Goal: Find specific page/section: Find specific page/section

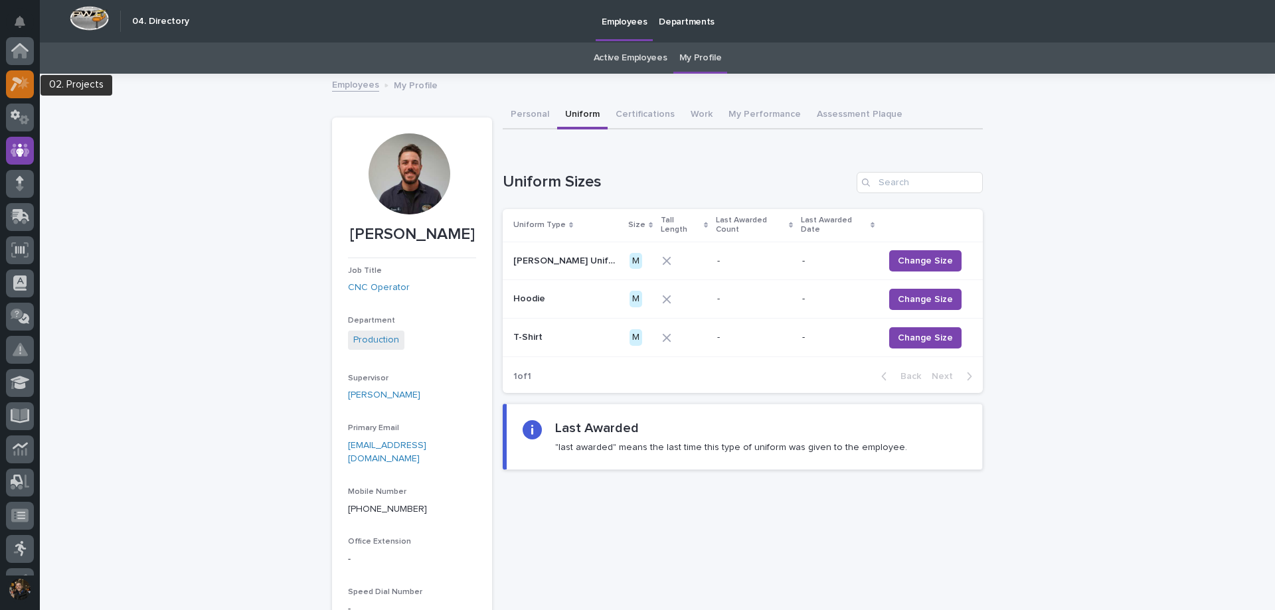
click at [25, 78] on icon at bounding box center [20, 83] width 19 height 15
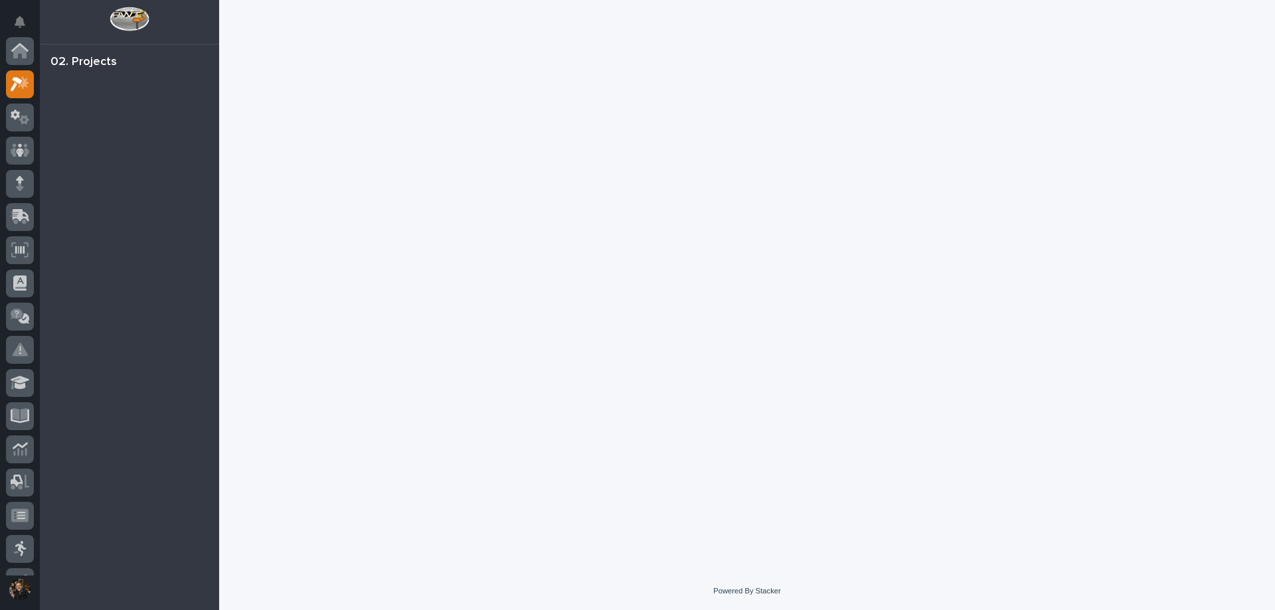
scroll to position [33, 0]
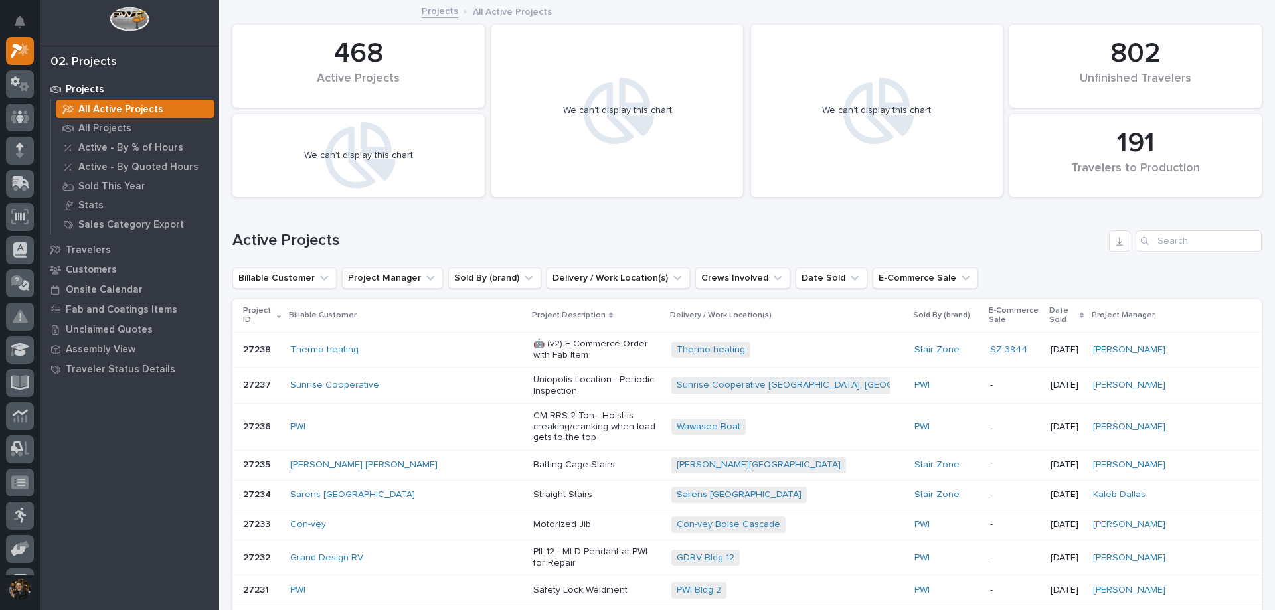
click at [1160, 228] on div "Active Projects" at bounding box center [746, 236] width 1029 height 64
click at [1164, 238] on input "Search" at bounding box center [1199, 240] width 126 height 21
type input "26624"
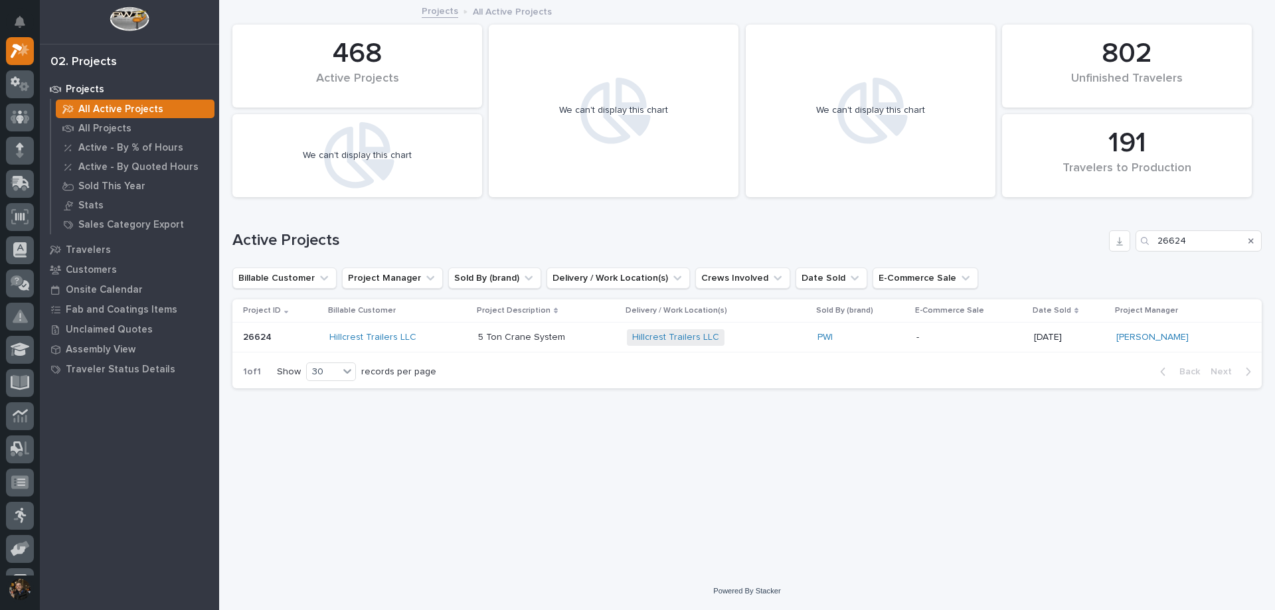
click at [896, 339] on div "PWI" at bounding box center [861, 337] width 88 height 11
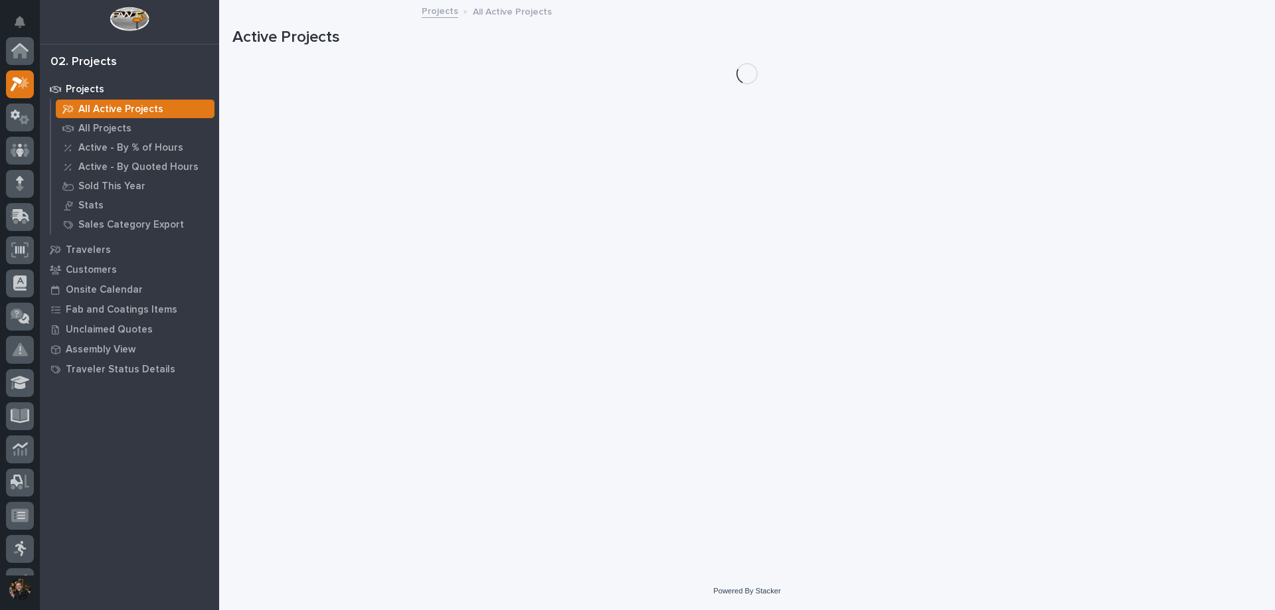
scroll to position [33, 0]
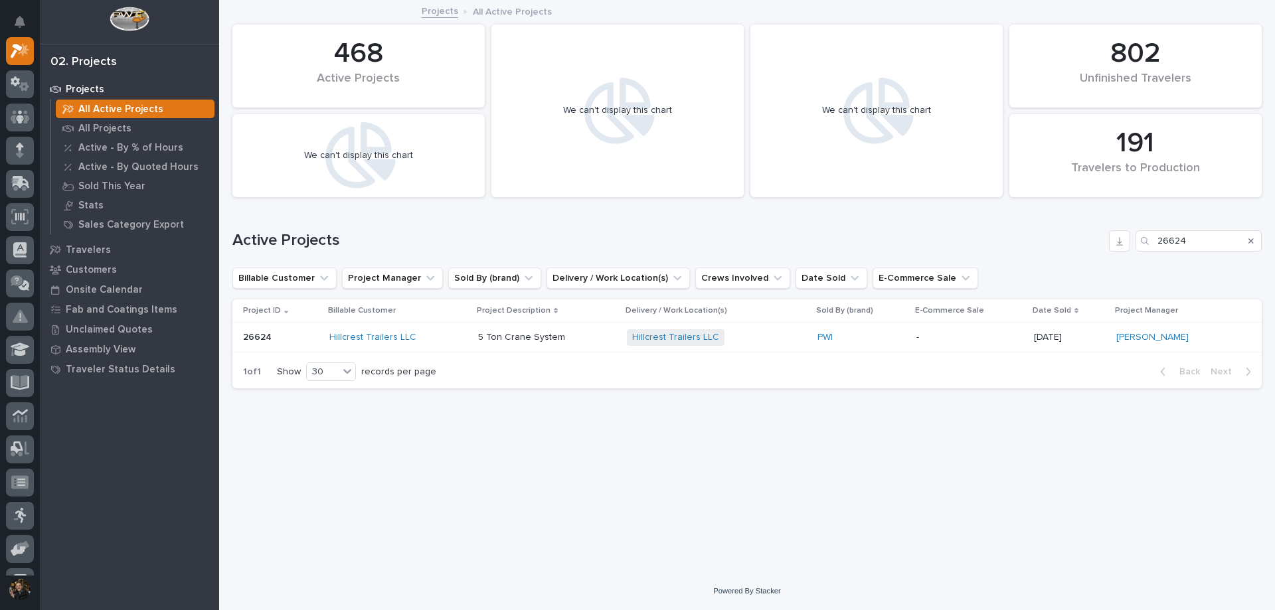
click at [1246, 242] on div "Search" at bounding box center [1250, 240] width 21 height 21
click at [1253, 244] on icon "Search" at bounding box center [1250, 241] width 5 height 8
click at [1213, 239] on input "Search" at bounding box center [1199, 240] width 126 height 21
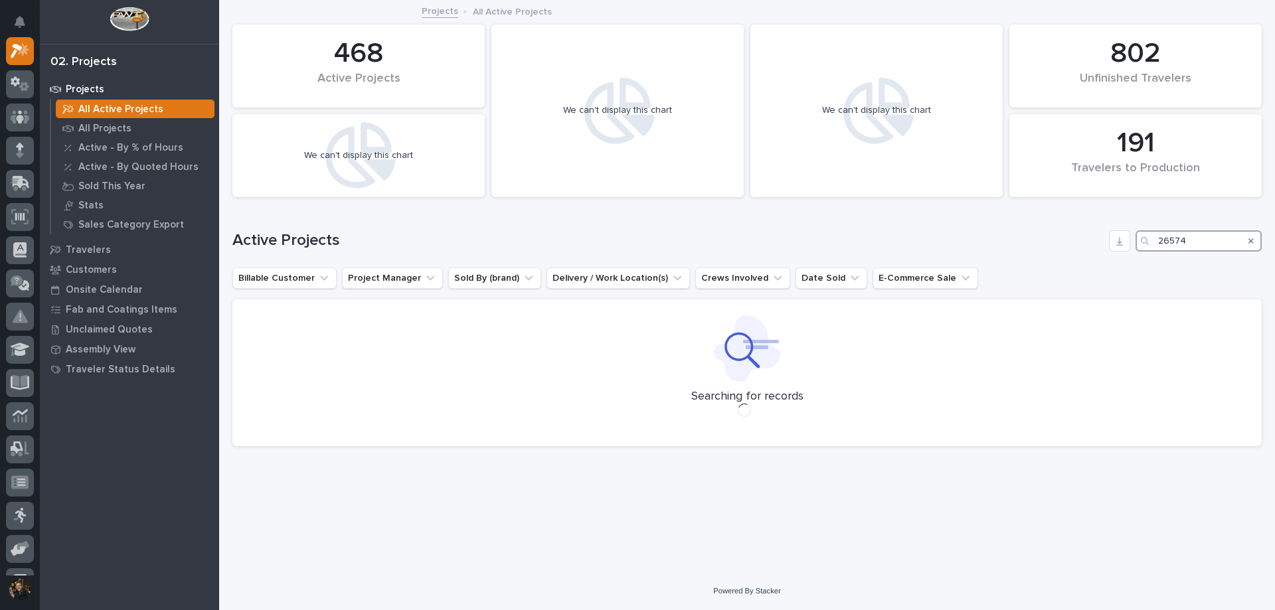
type input "26574"
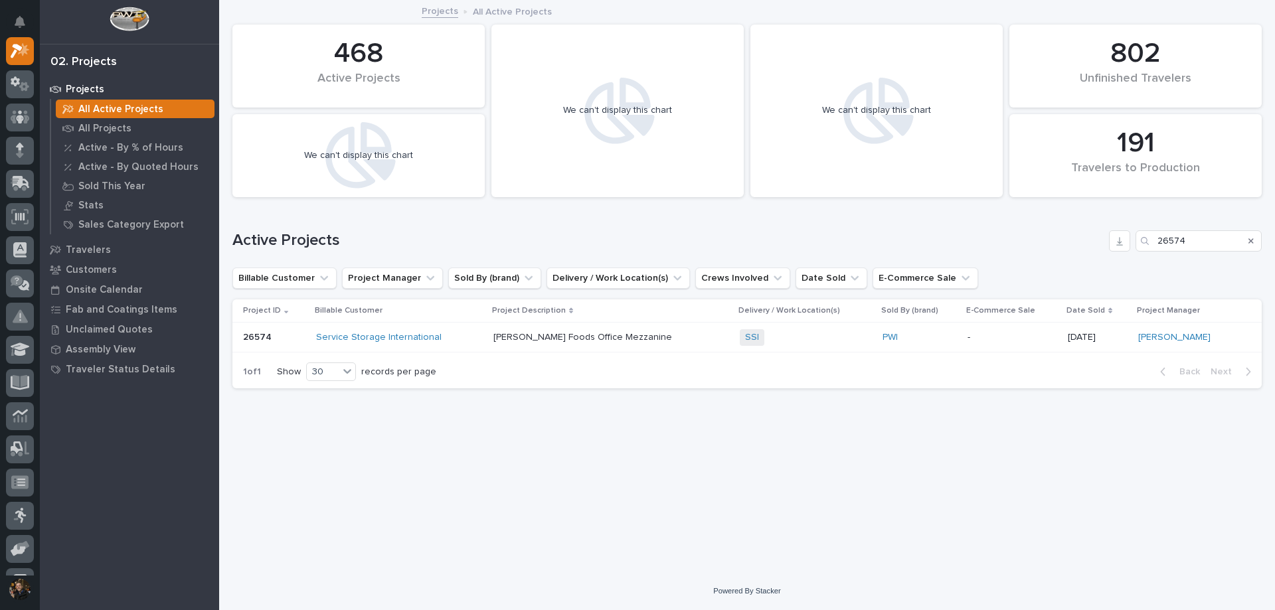
click at [460, 333] on div "Service Storage International" at bounding box center [399, 337] width 167 height 11
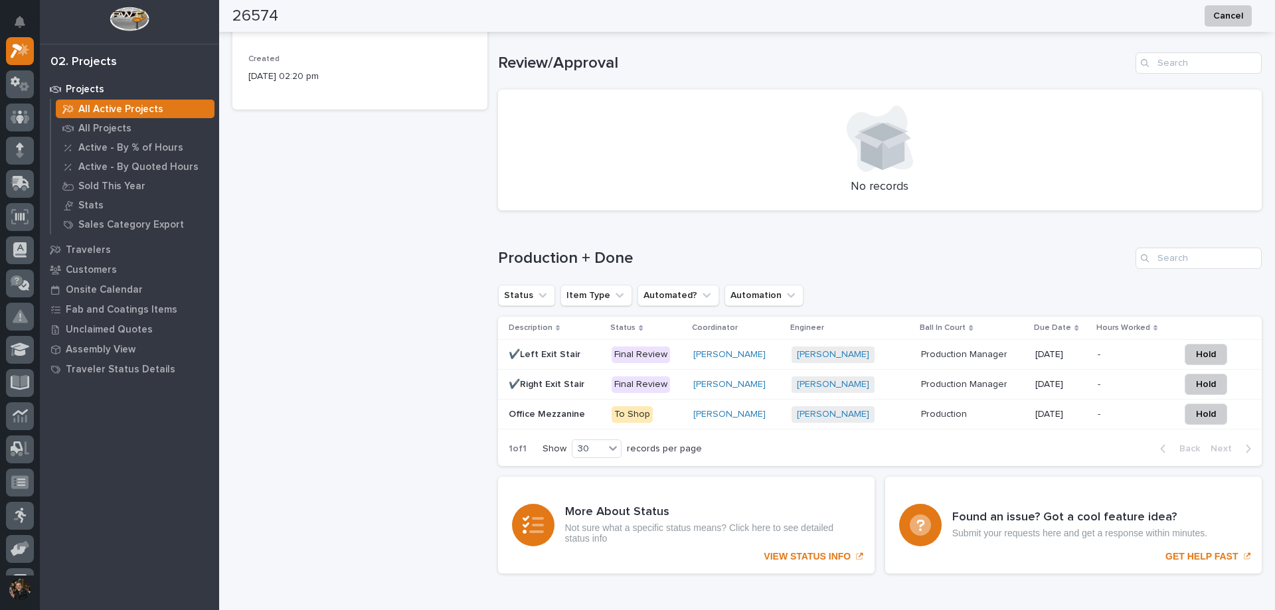
scroll to position [332, 0]
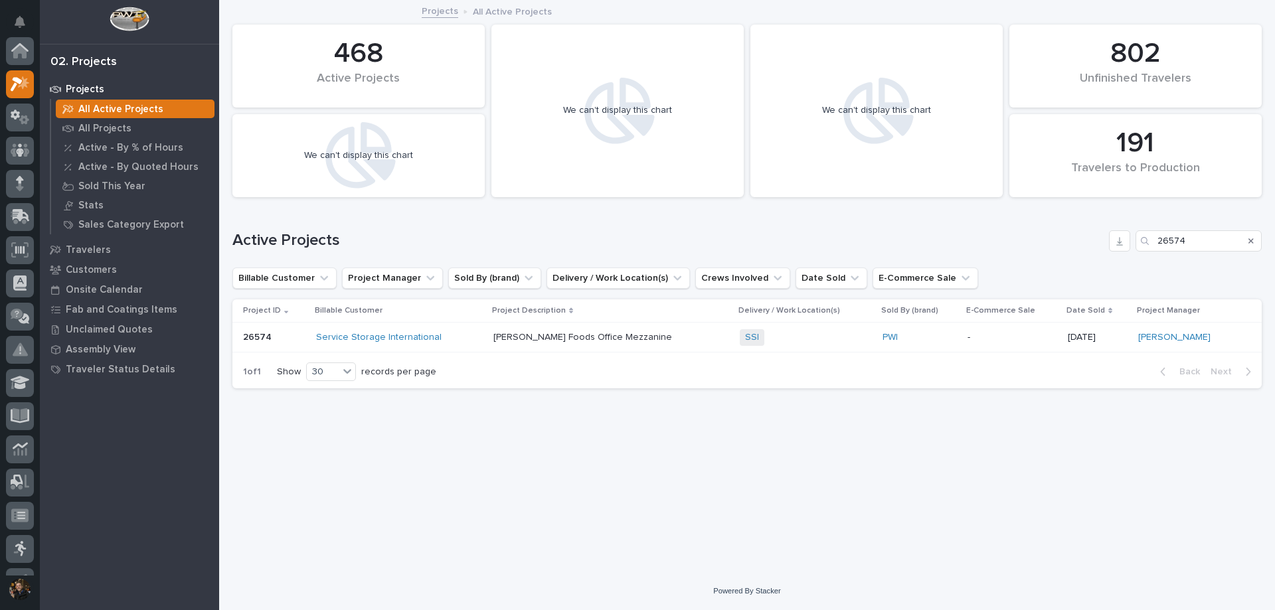
scroll to position [33, 0]
click at [1235, 239] on input "26574" at bounding box center [1199, 240] width 126 height 21
click at [1249, 240] on icon "Search" at bounding box center [1250, 241] width 5 height 8
click at [1231, 242] on input "26574" at bounding box center [1199, 240] width 126 height 21
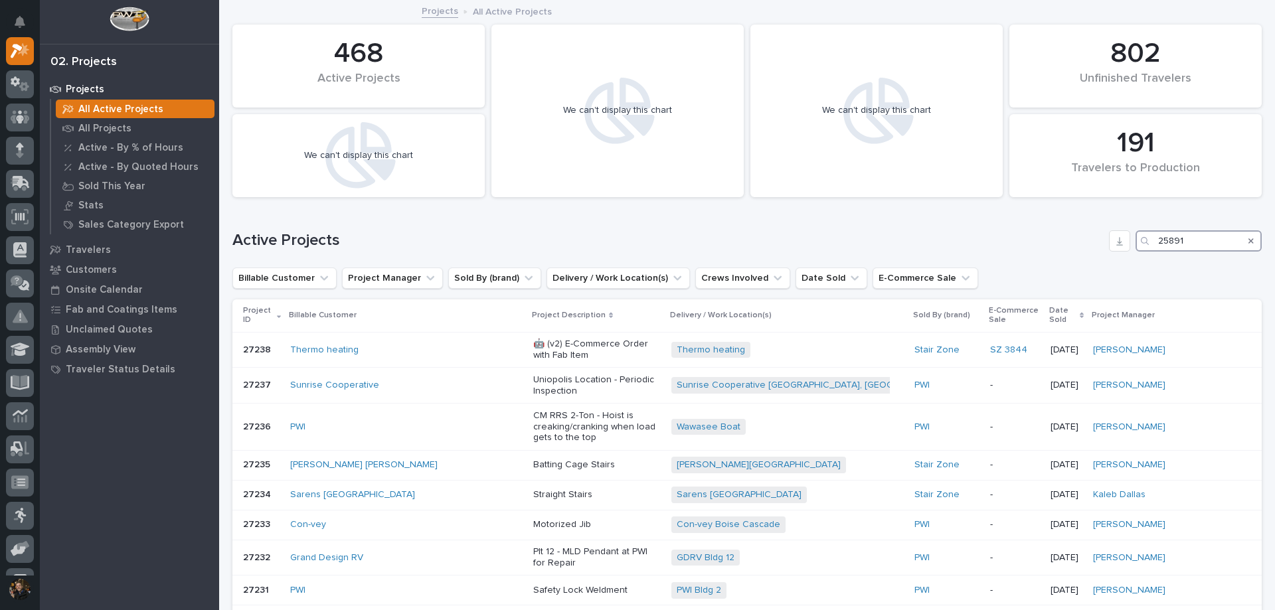
type input "25891"
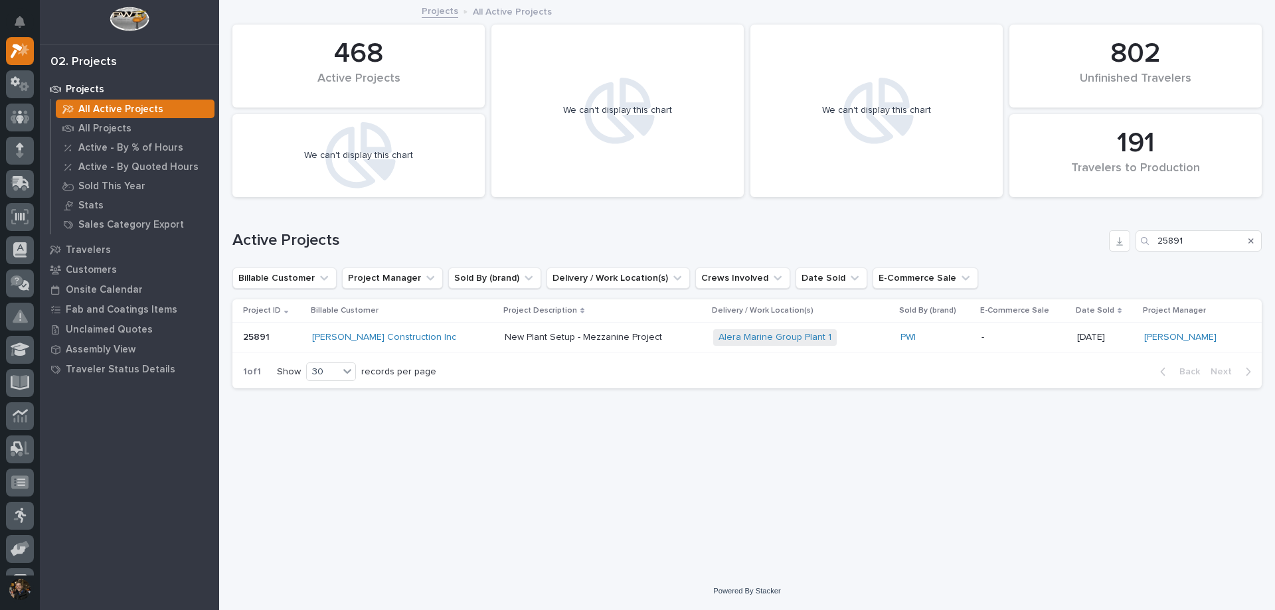
click at [459, 336] on div "[PERSON_NAME] Construction Inc" at bounding box center [402, 337] width 181 height 11
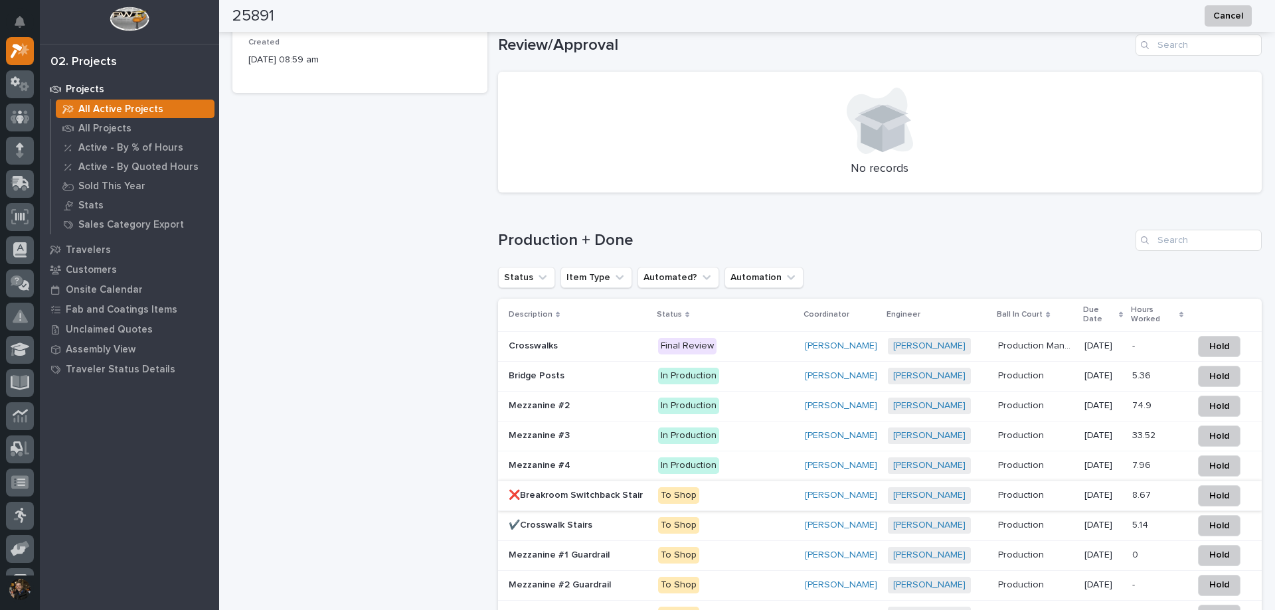
scroll to position [880, 0]
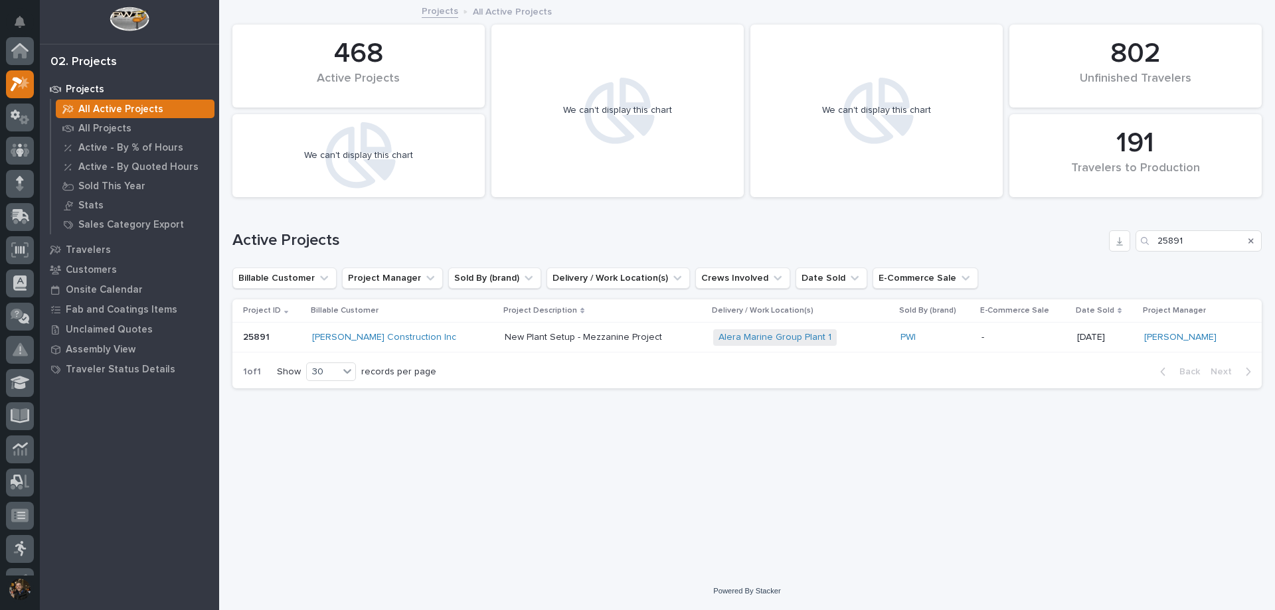
scroll to position [33, 0]
click at [1250, 239] on icon "Search" at bounding box center [1250, 241] width 5 height 8
click at [1219, 238] on input "25891" at bounding box center [1199, 240] width 126 height 21
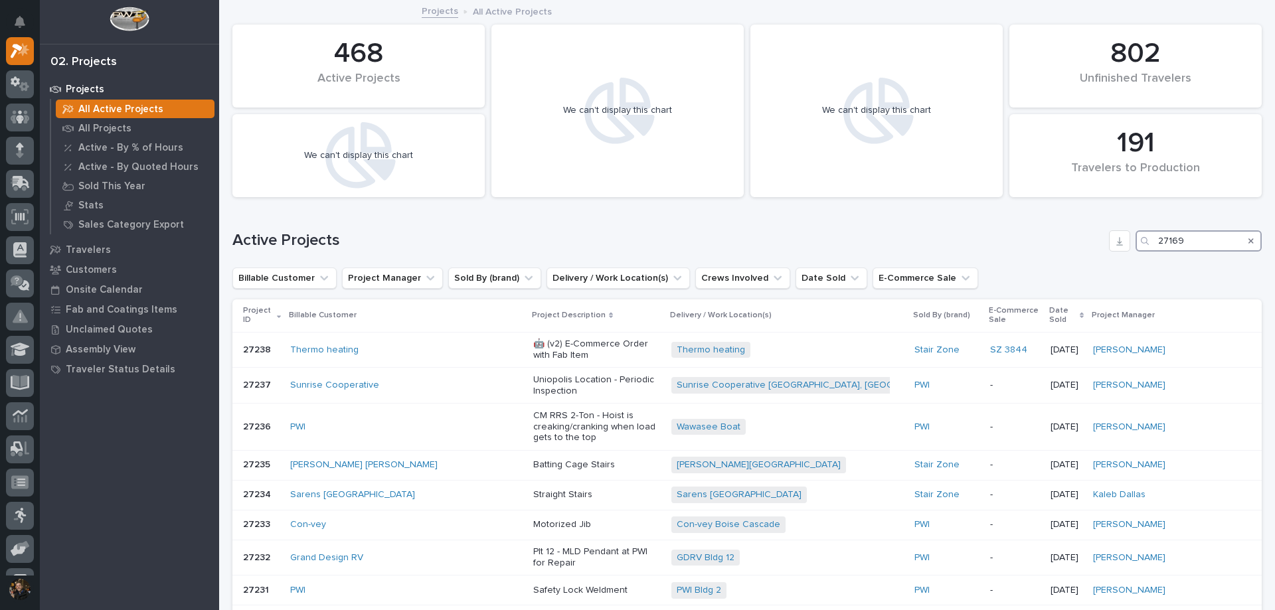
type input "27169"
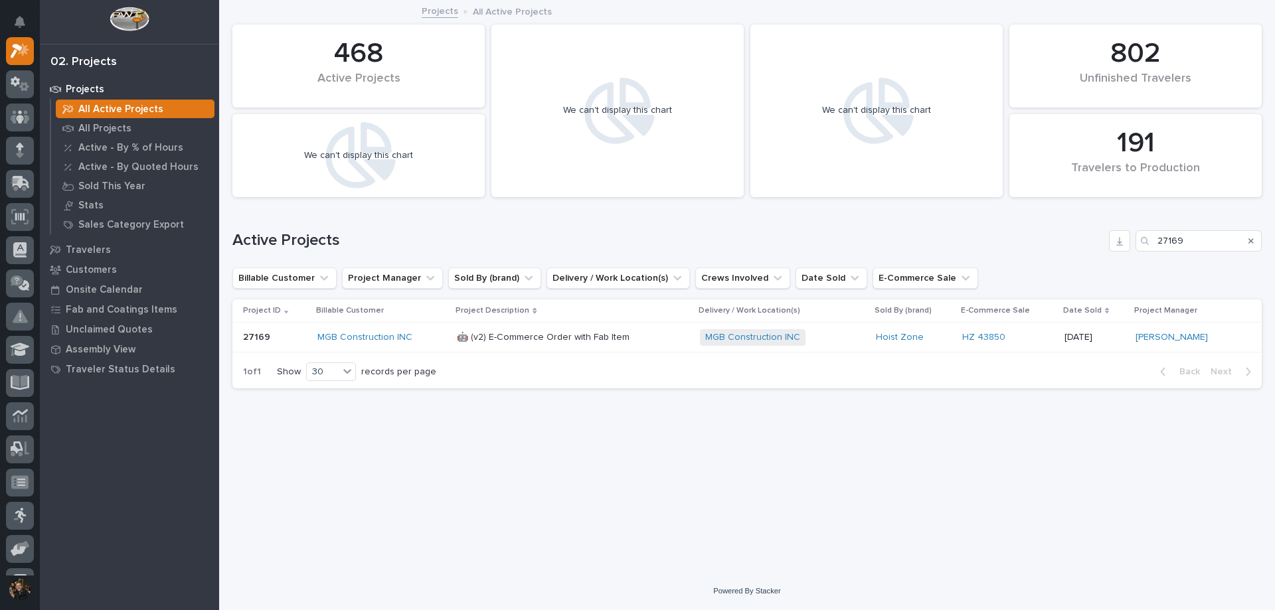
click at [865, 331] on div "MGB Construction INC + 0" at bounding box center [782, 337] width 165 height 17
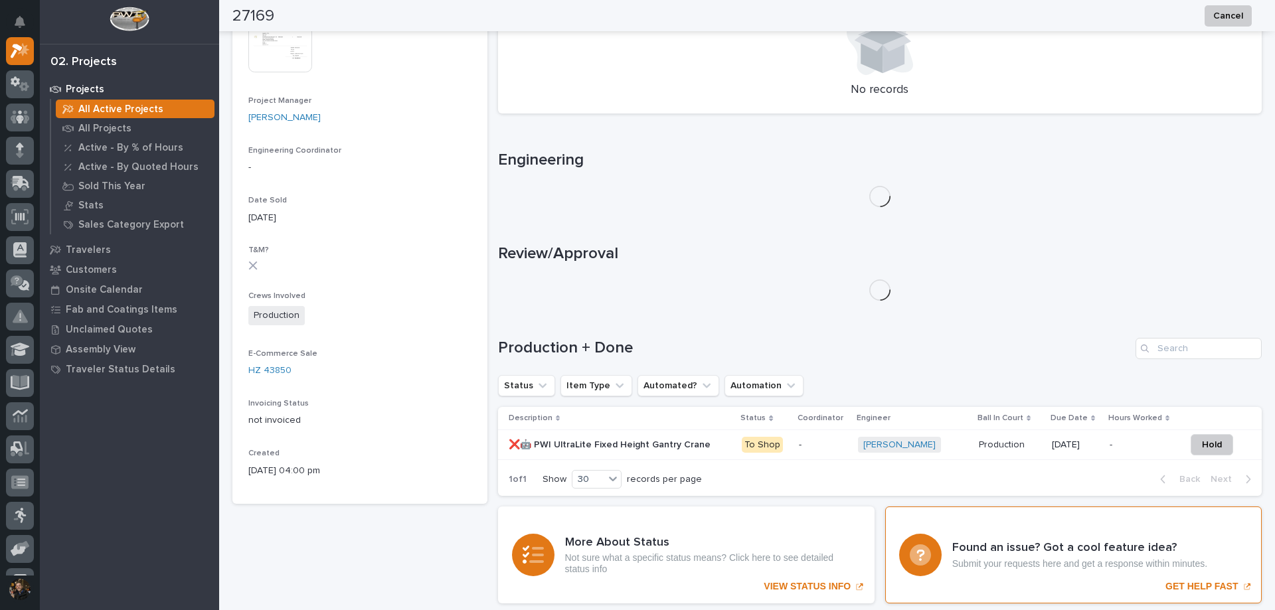
scroll to position [545, 0]
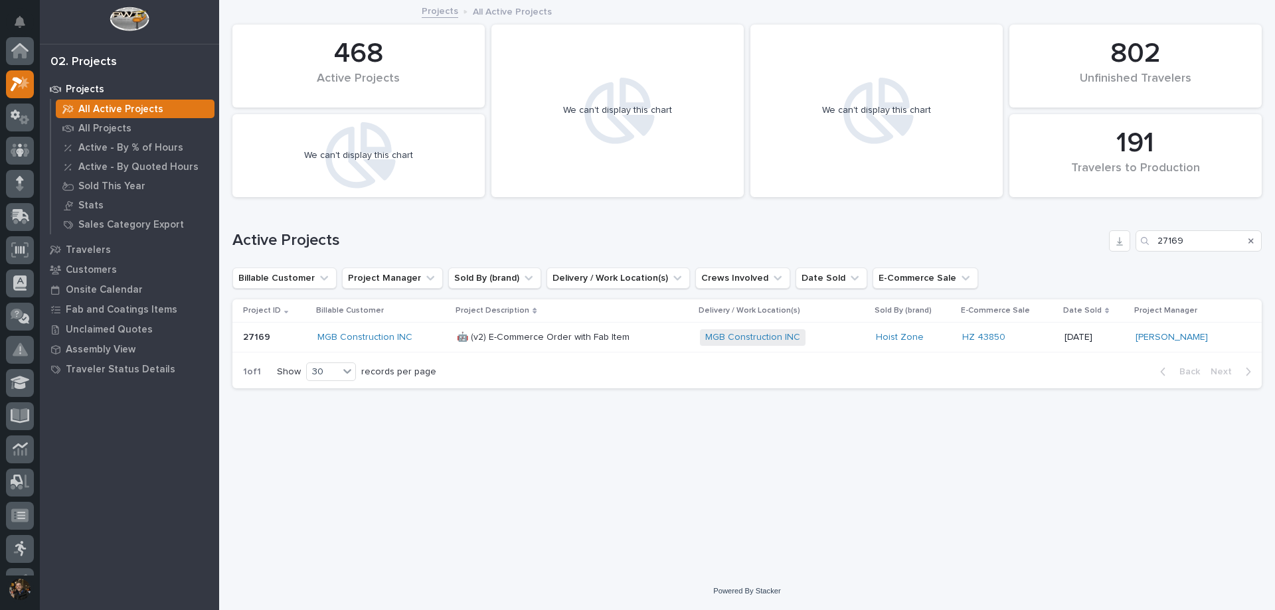
scroll to position [33, 0]
click at [1253, 240] on icon "Search" at bounding box center [1250, 241] width 5 height 8
click at [1206, 248] on input "27169" at bounding box center [1199, 240] width 126 height 21
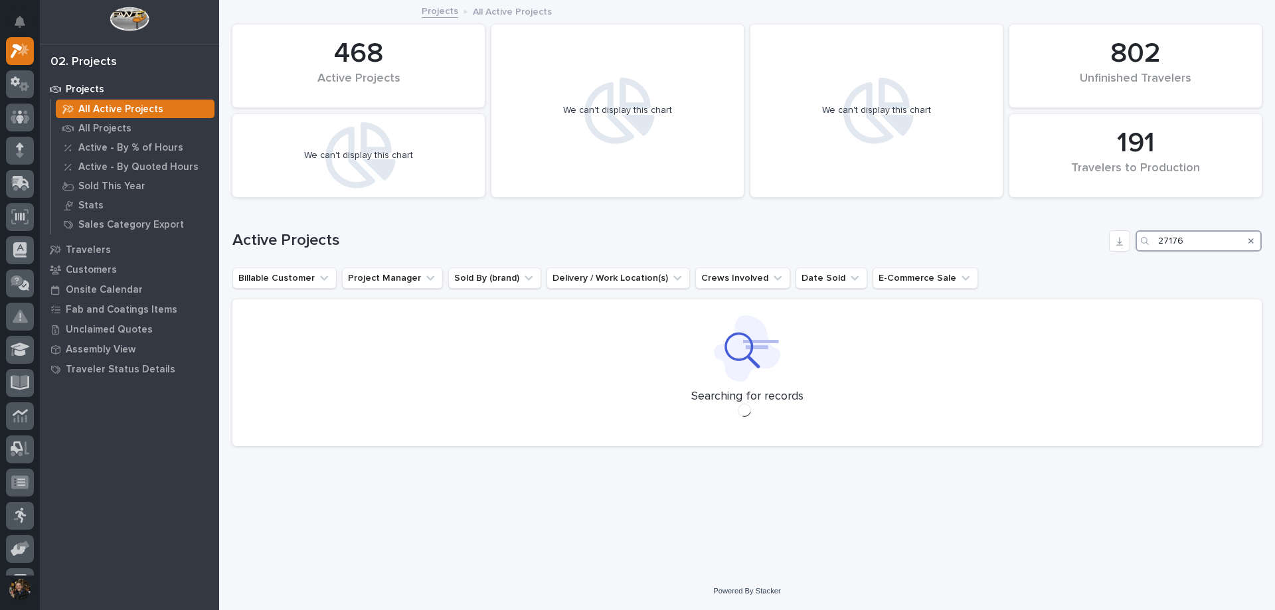
type input "27176"
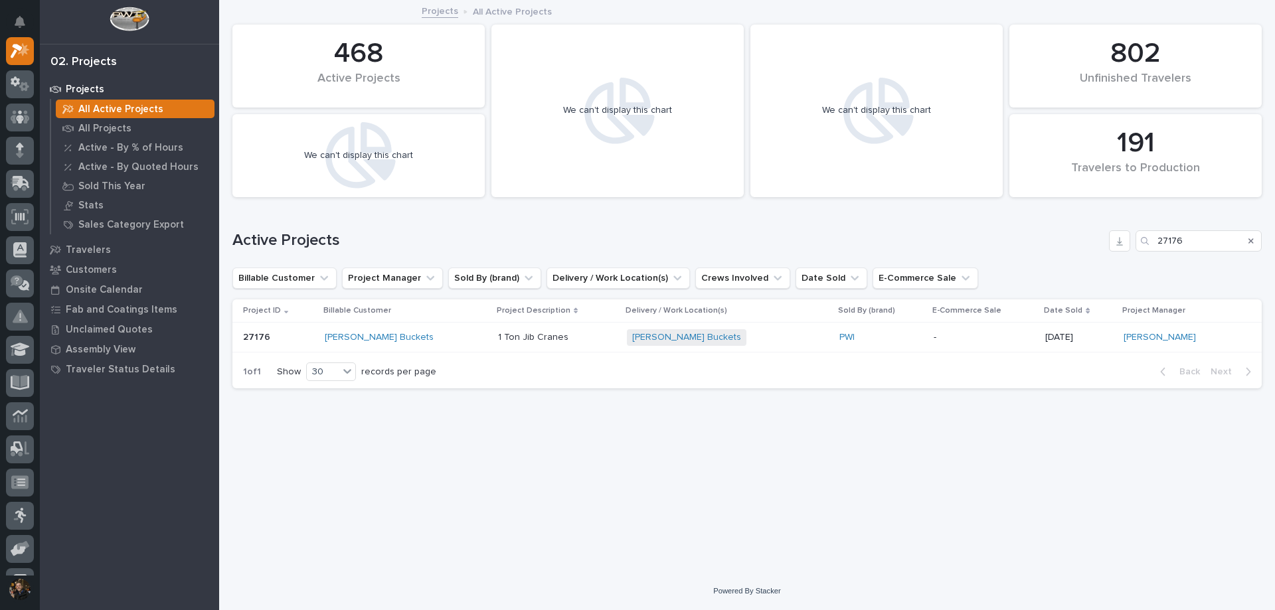
click at [982, 348] on div "-" at bounding box center [984, 338] width 101 height 22
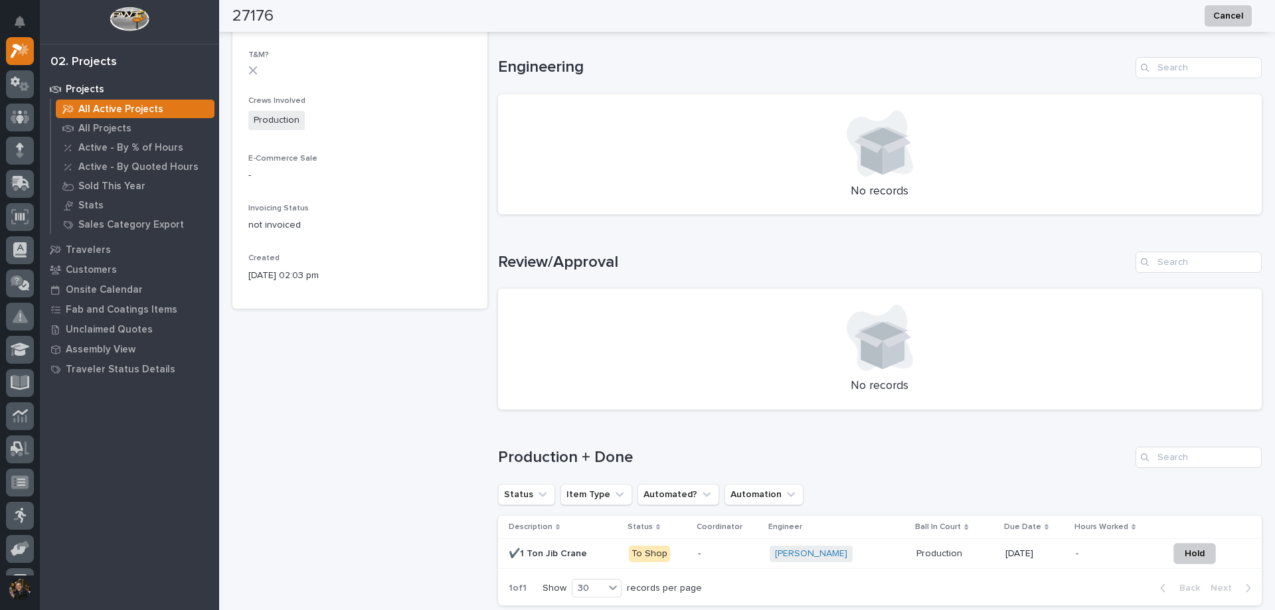
scroll to position [266, 0]
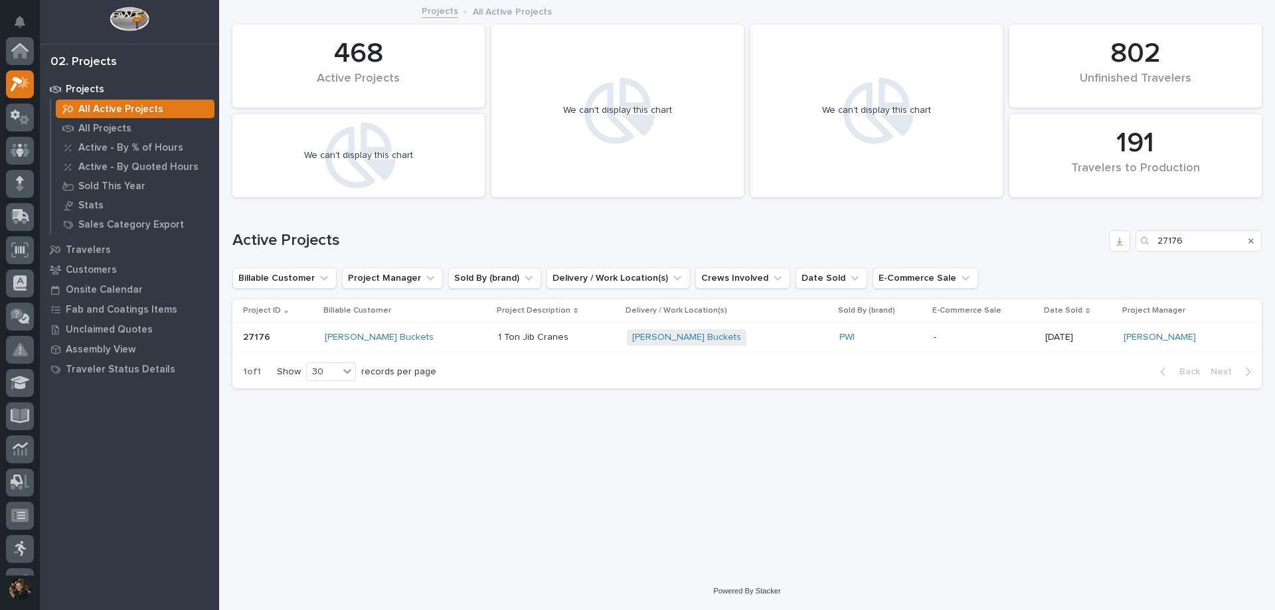
scroll to position [33, 0]
click at [1249, 238] on icon "Search" at bounding box center [1250, 241] width 5 height 8
click at [1233, 243] on input "27176" at bounding box center [1199, 240] width 126 height 21
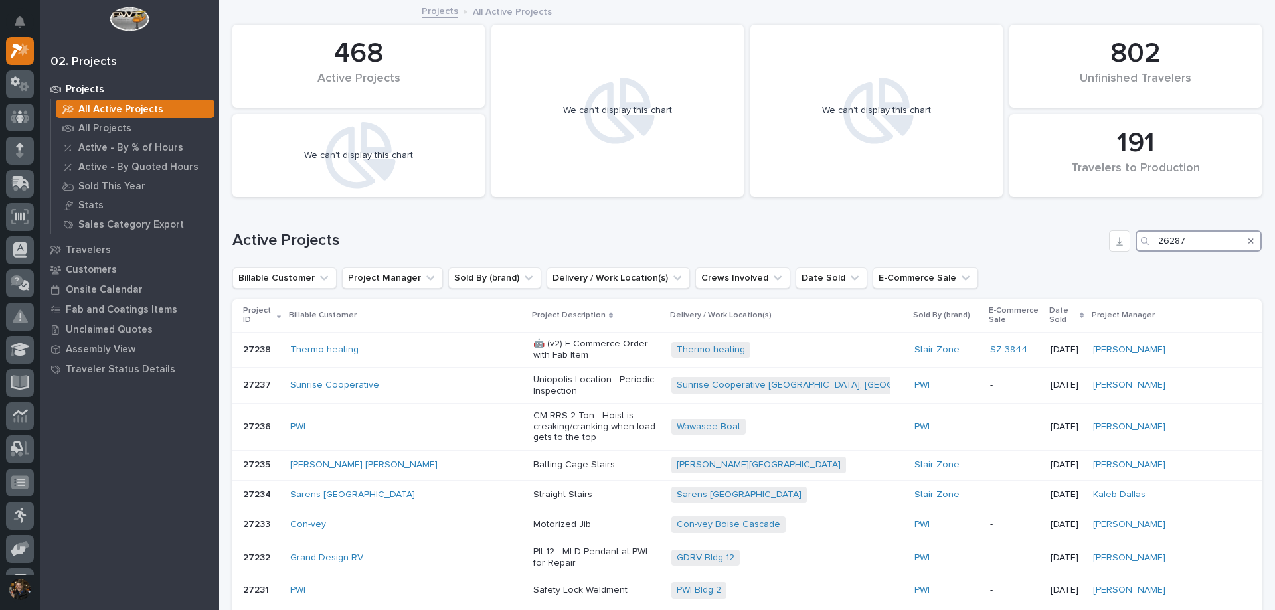
type input "26287"
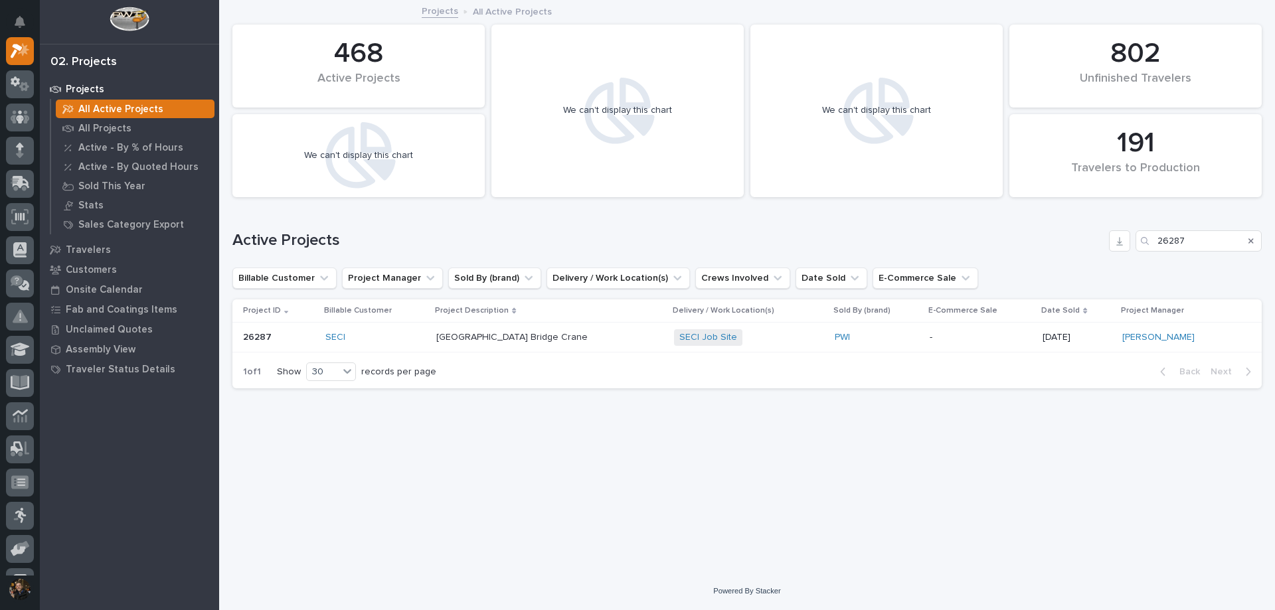
click at [590, 345] on div "[GEOGRAPHIC_DATA] Bridge Crane" at bounding box center [549, 338] width 227 height 22
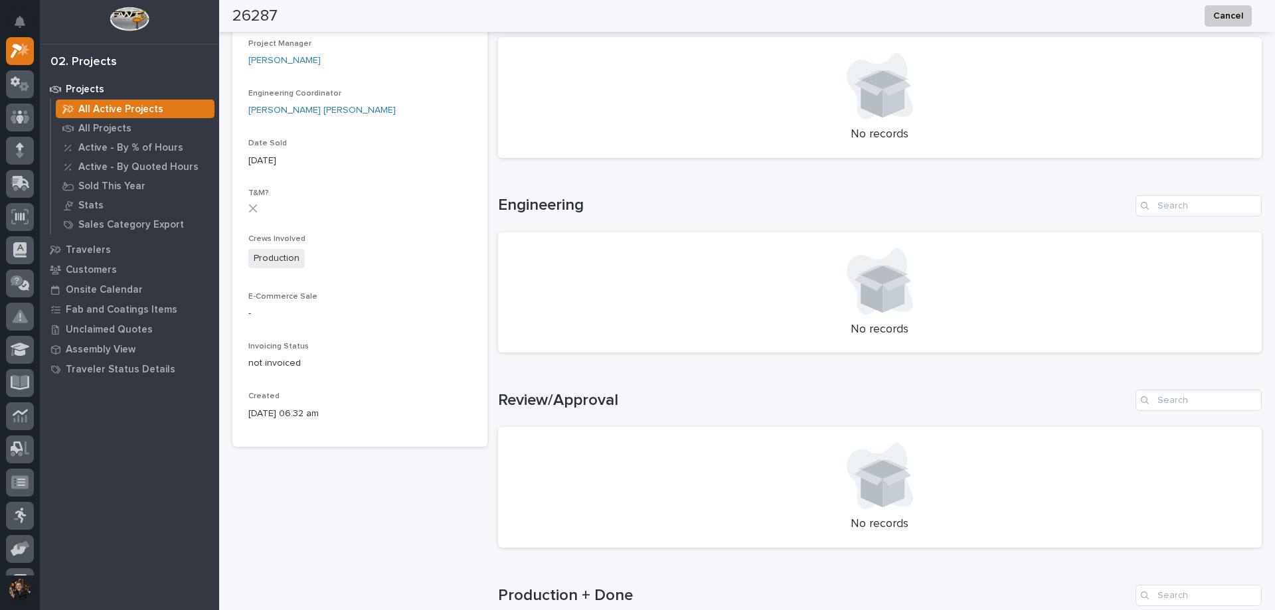
scroll to position [545, 0]
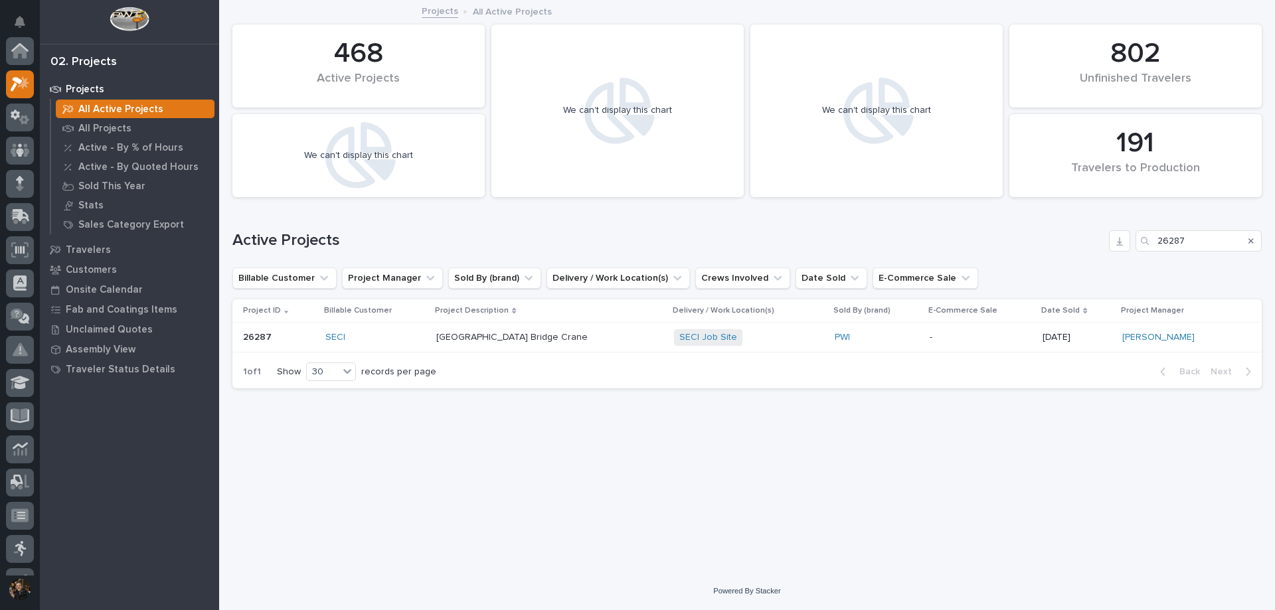
scroll to position [33, 0]
click at [1251, 240] on icon "Search" at bounding box center [1250, 241] width 5 height 8
click at [1217, 245] on input "26287" at bounding box center [1199, 240] width 126 height 21
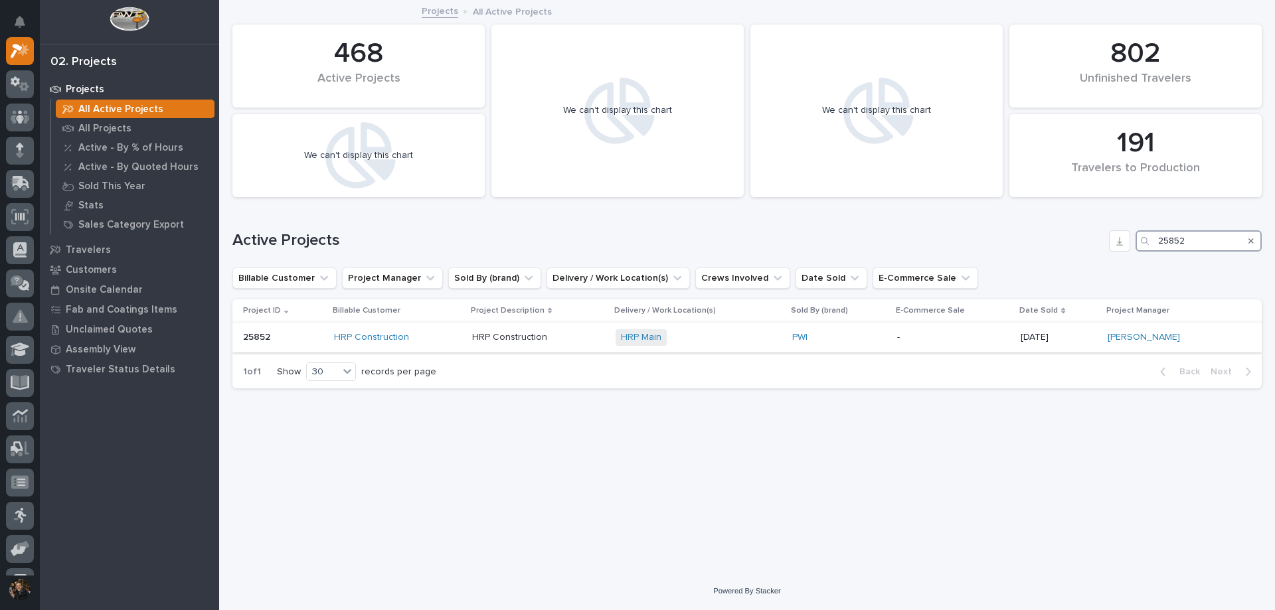
type input "25852"
click at [434, 338] on div "HRP Construction" at bounding box center [397, 337] width 127 height 11
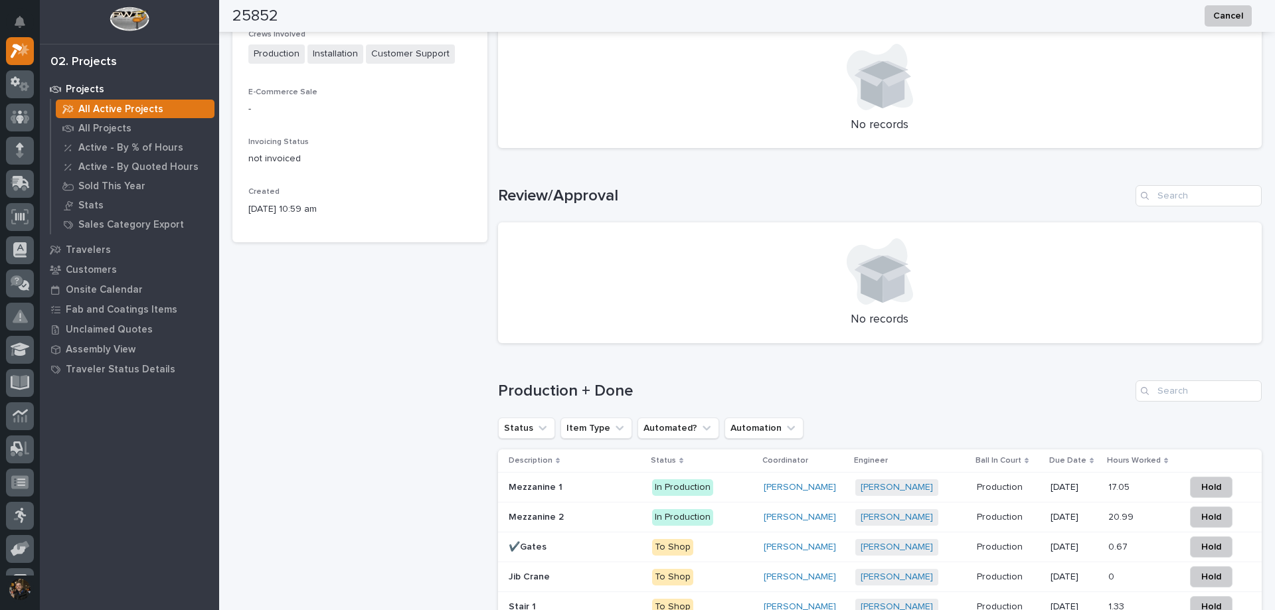
scroll to position [730, 0]
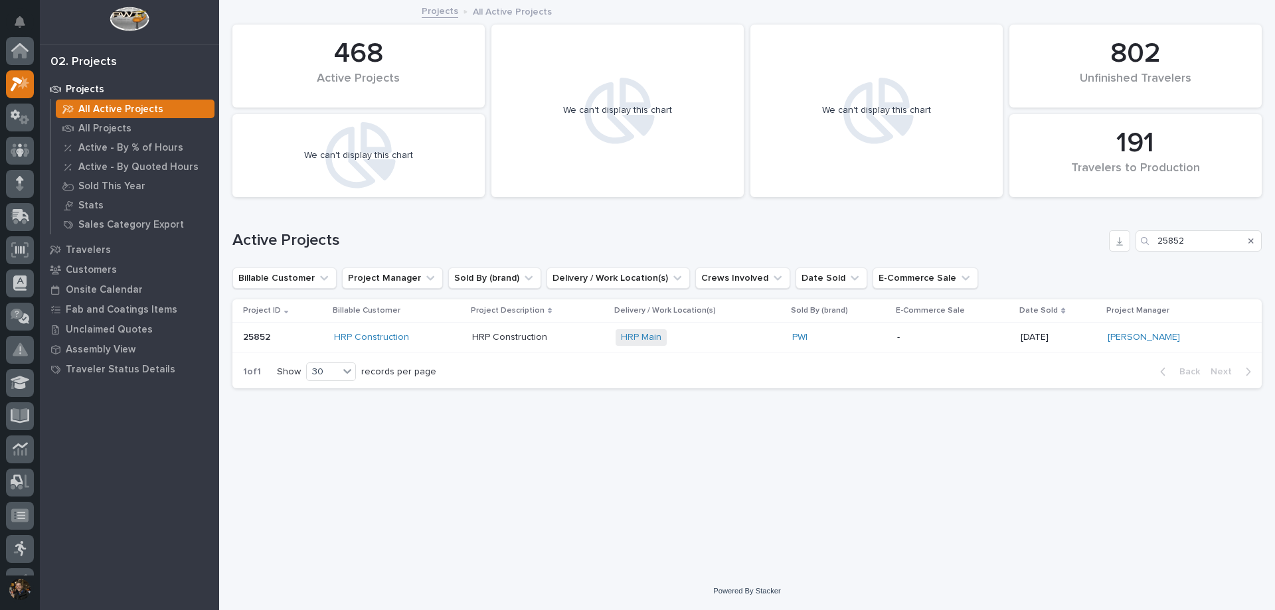
scroll to position [33, 0]
click at [1252, 238] on icon "Search" at bounding box center [1250, 241] width 5 height 8
click at [1202, 244] on input "25852" at bounding box center [1199, 240] width 126 height 21
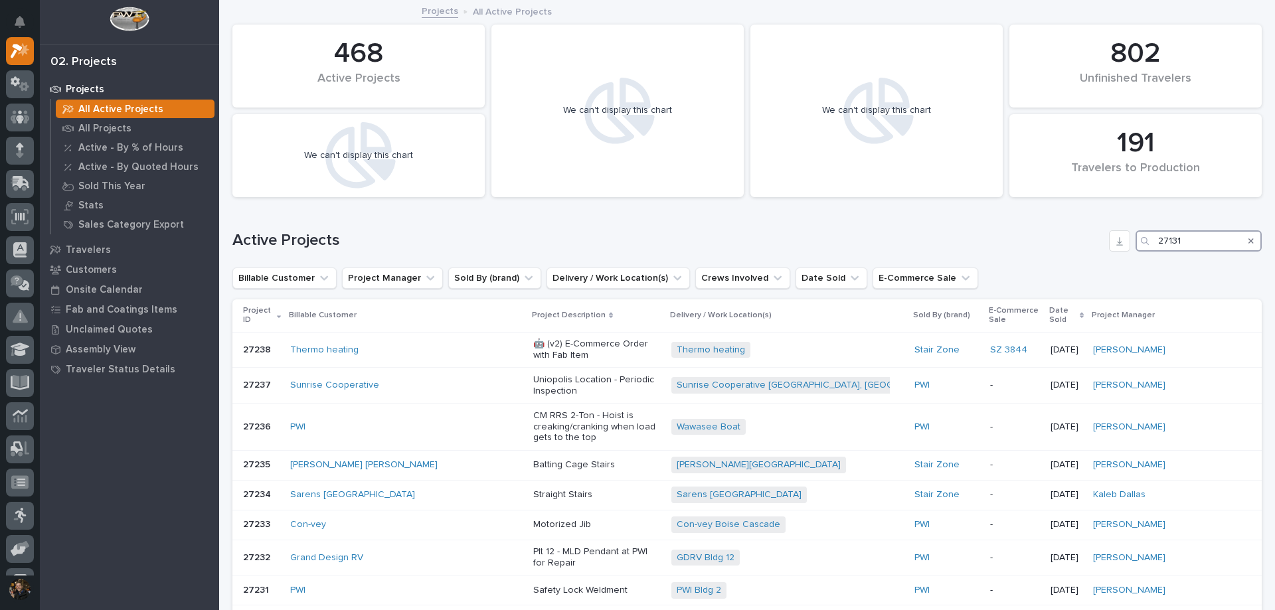
type input "27131"
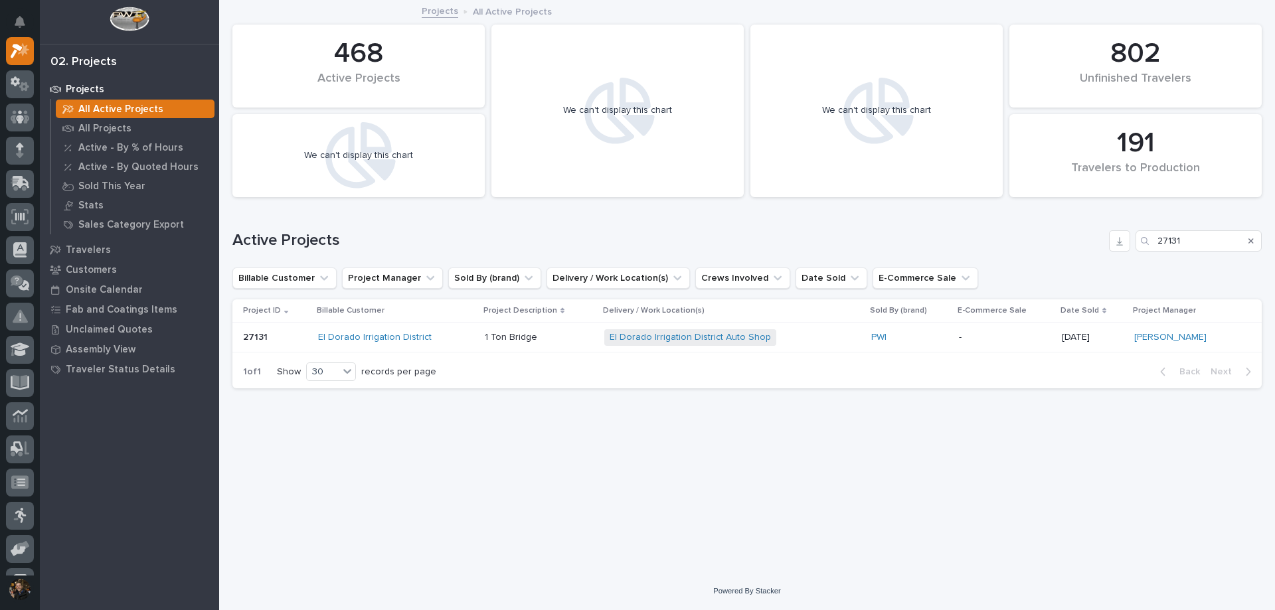
click at [459, 335] on div "El Dorado Irrigation District" at bounding box center [396, 337] width 156 height 11
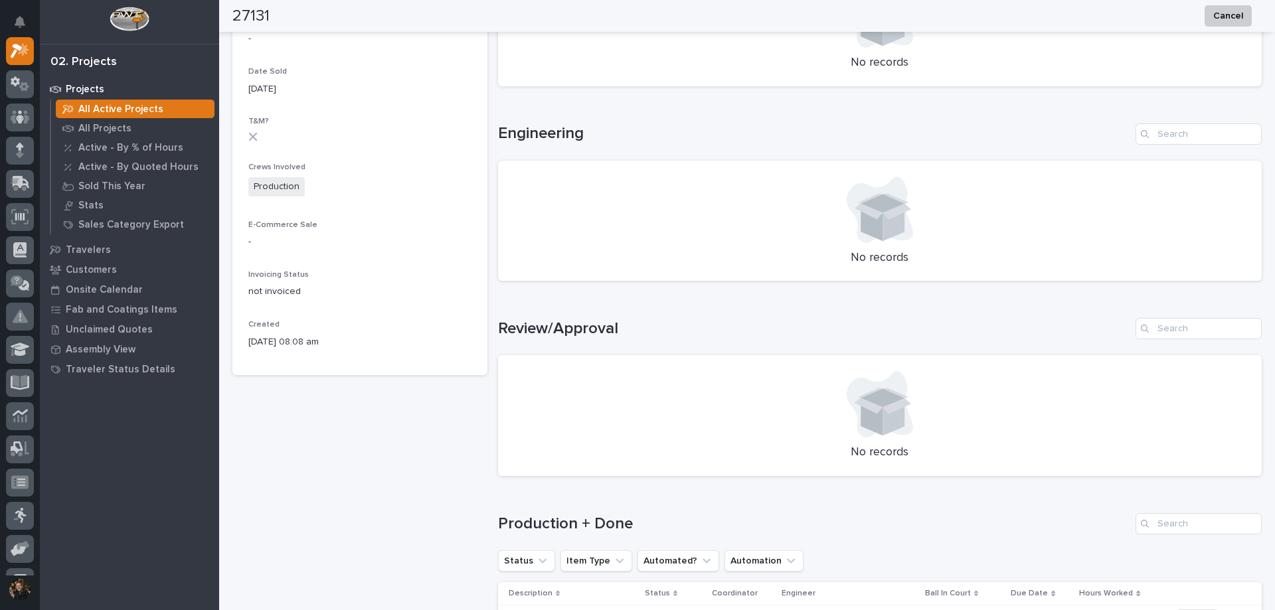
scroll to position [748, 0]
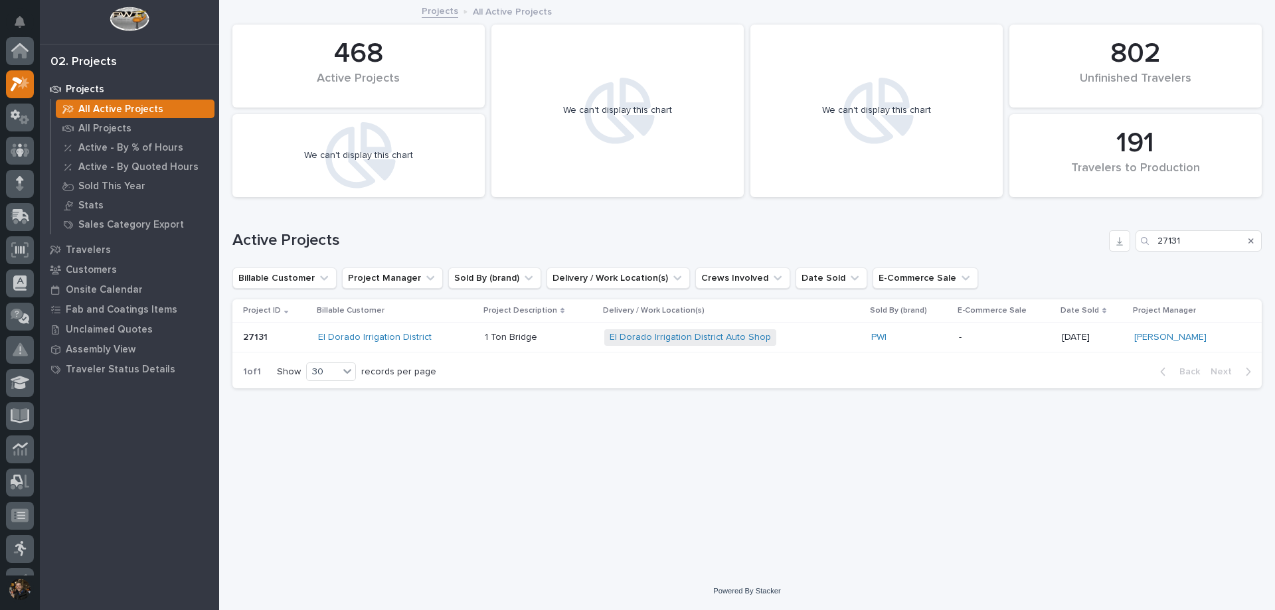
scroll to position [33, 0]
click at [1256, 242] on div "Search" at bounding box center [1250, 240] width 21 height 21
click at [1248, 241] on div "Search" at bounding box center [1250, 240] width 21 height 21
click at [1250, 242] on icon "Search" at bounding box center [1250, 240] width 5 height 5
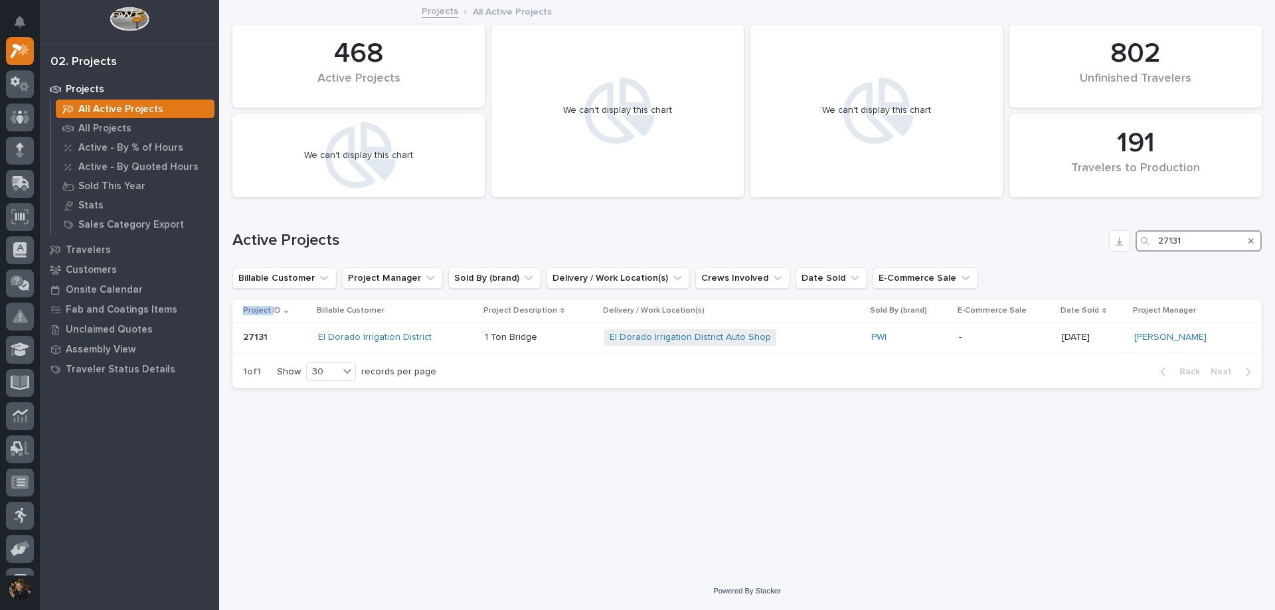
click at [1179, 234] on input "27131" at bounding box center [1199, 240] width 126 height 21
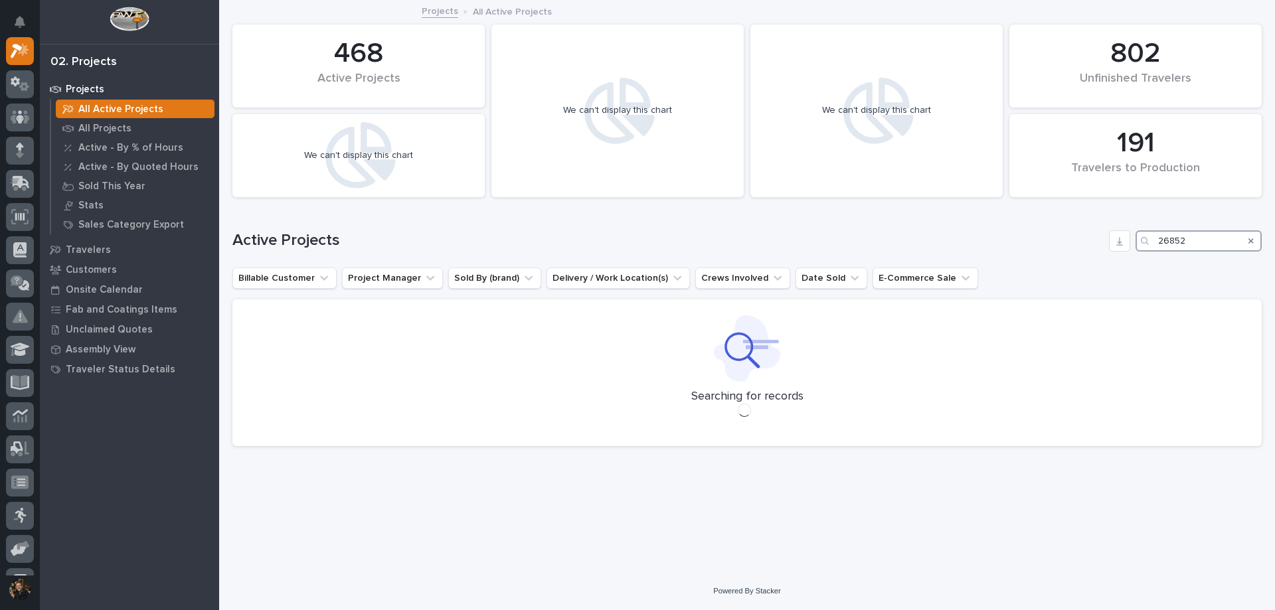
type input "26852"
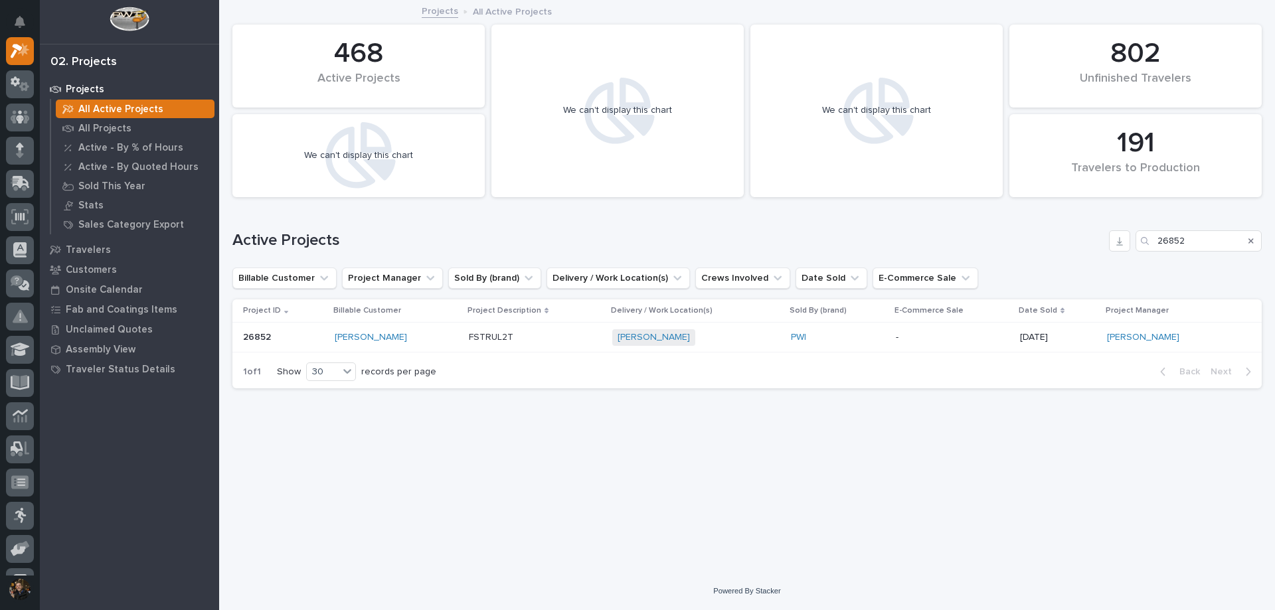
click at [427, 333] on div "[PERSON_NAME]" at bounding box center [397, 337] width 124 height 11
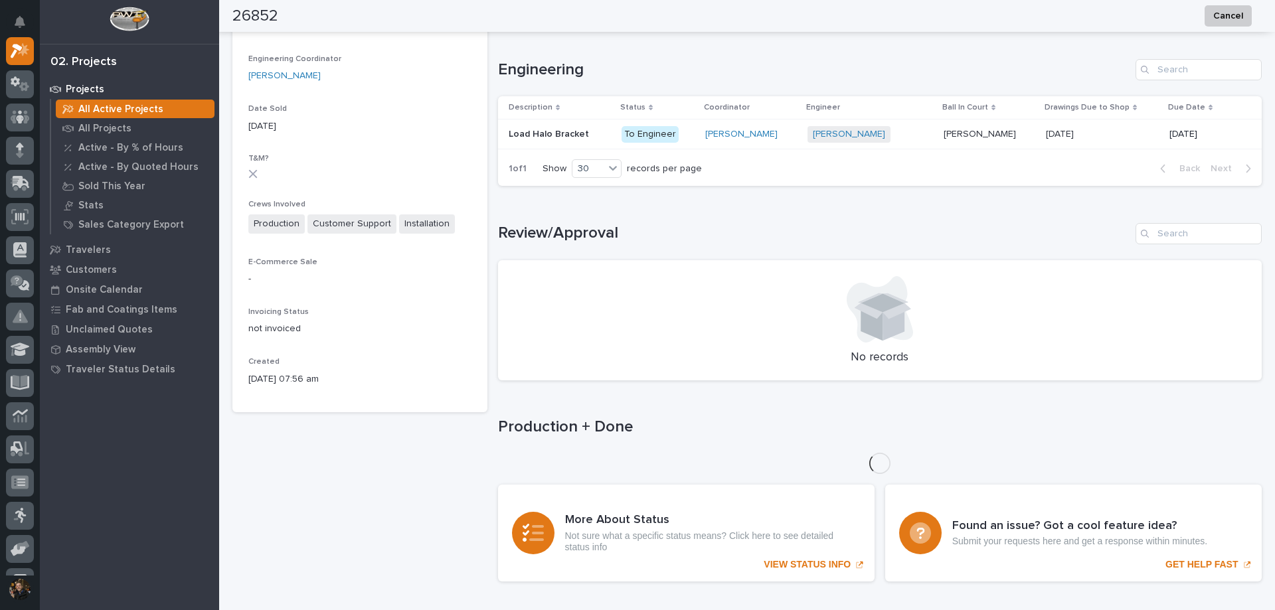
scroll to position [530, 0]
